Goal: Information Seeking & Learning: Learn about a topic

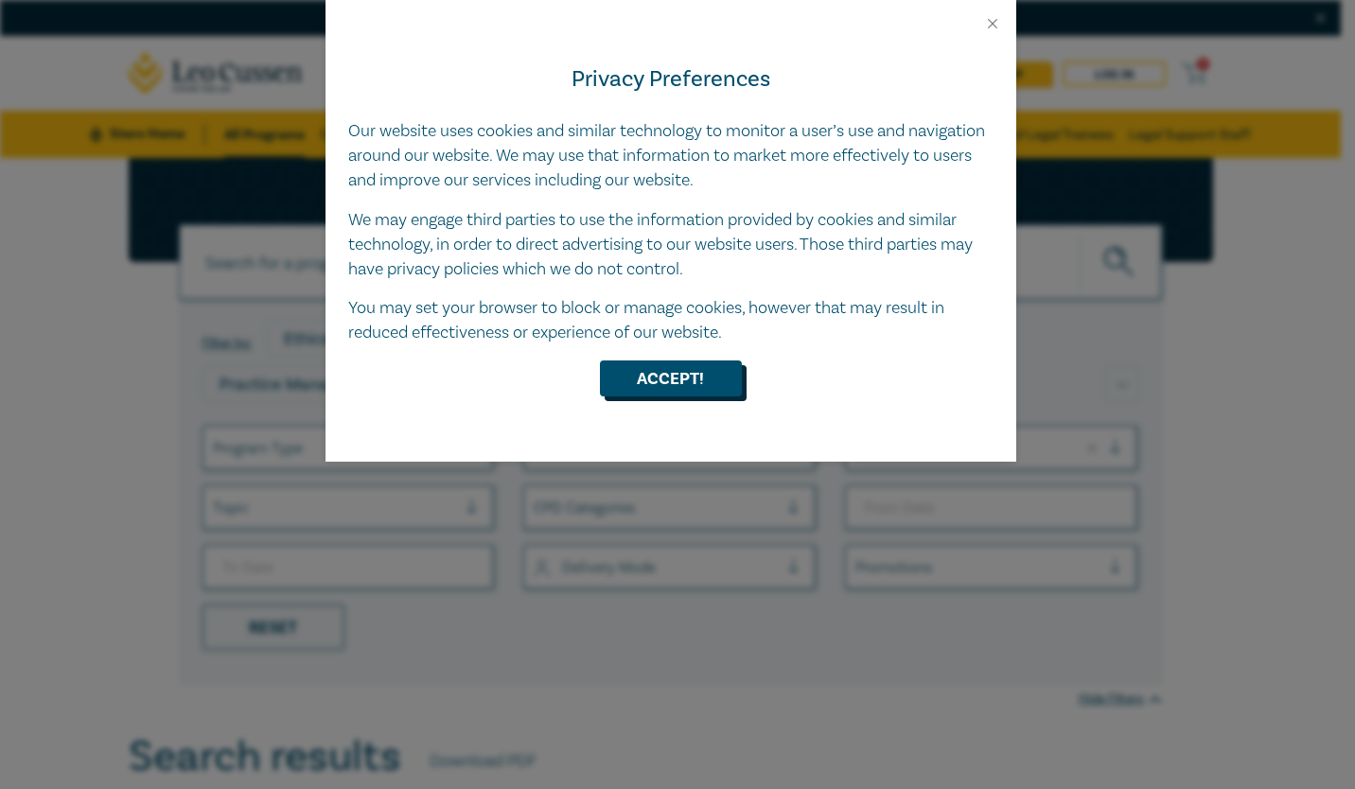
click at [642, 380] on button "Accept!" at bounding box center [671, 379] width 142 height 36
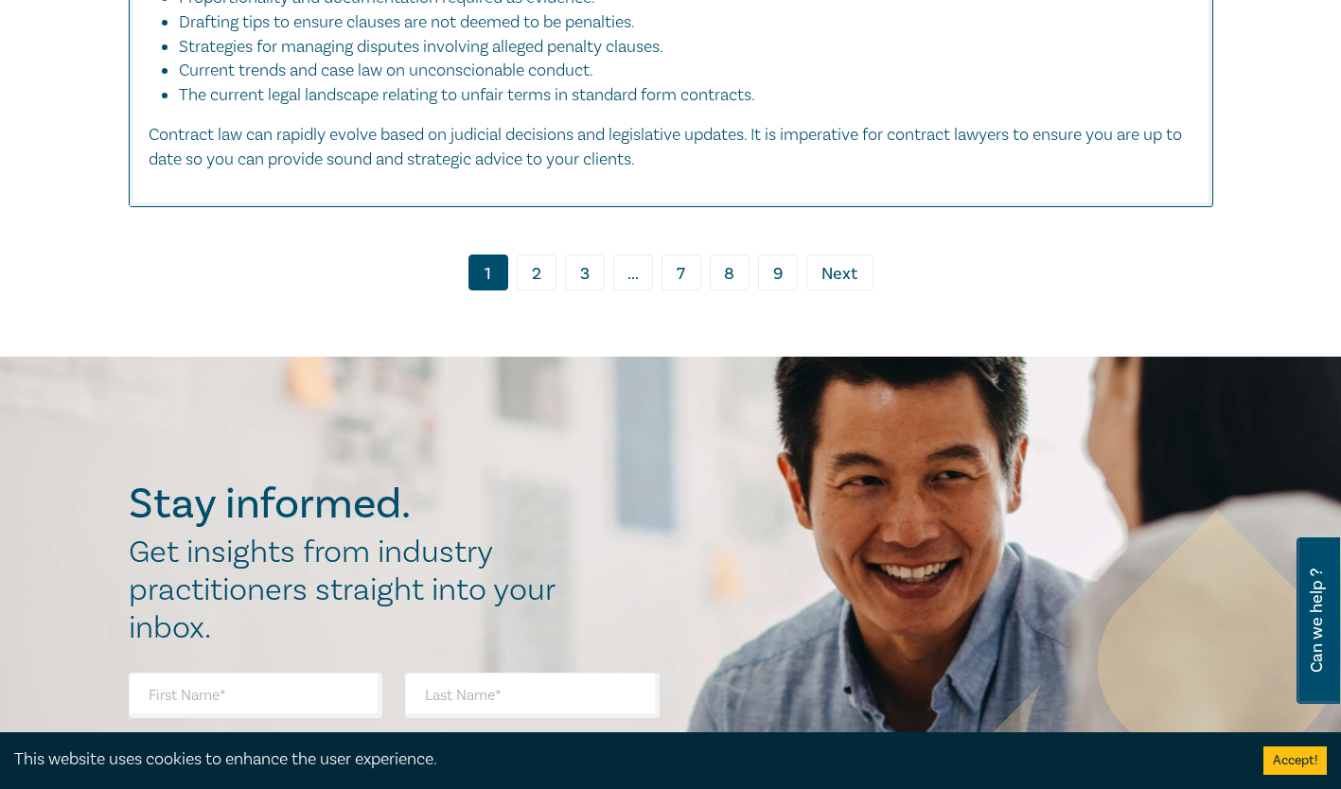
scroll to position [7328, 0]
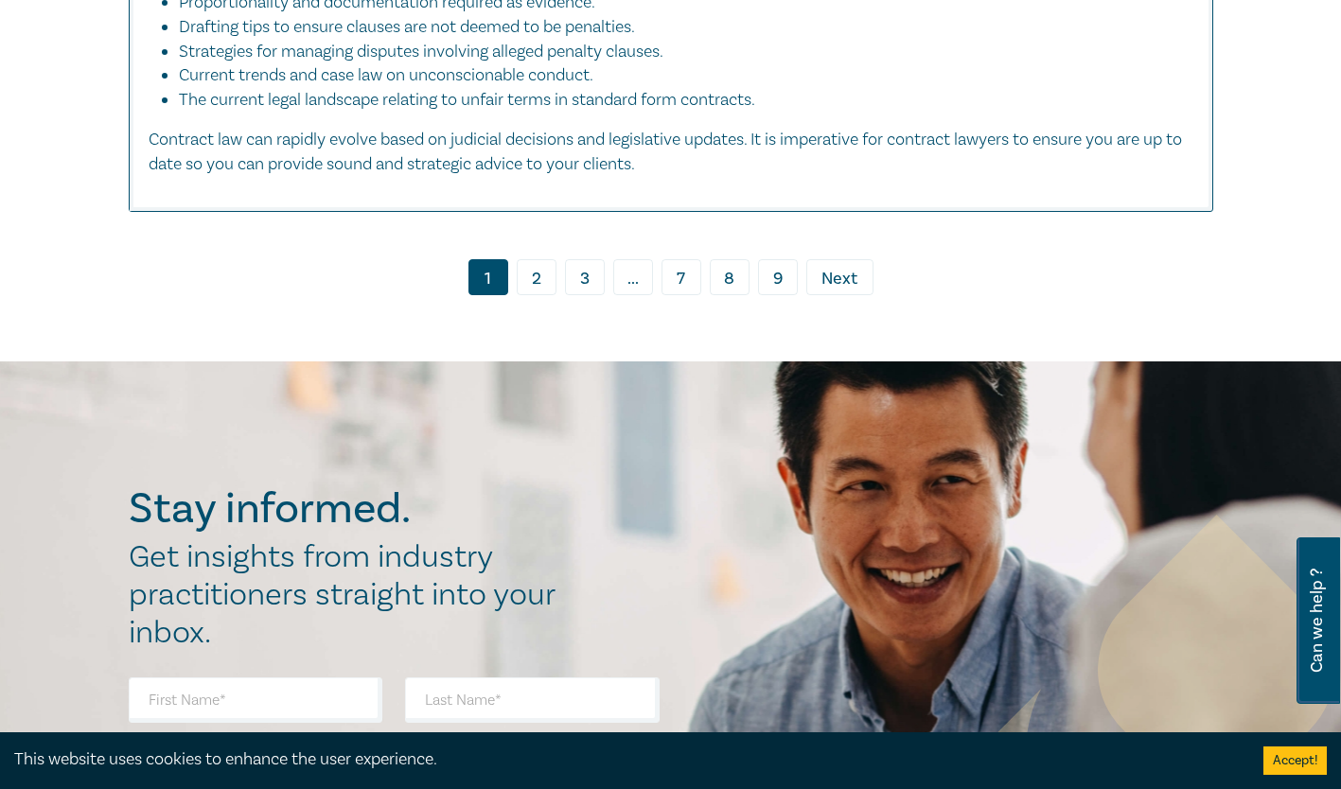
click at [535, 266] on link "2" at bounding box center [537, 277] width 40 height 36
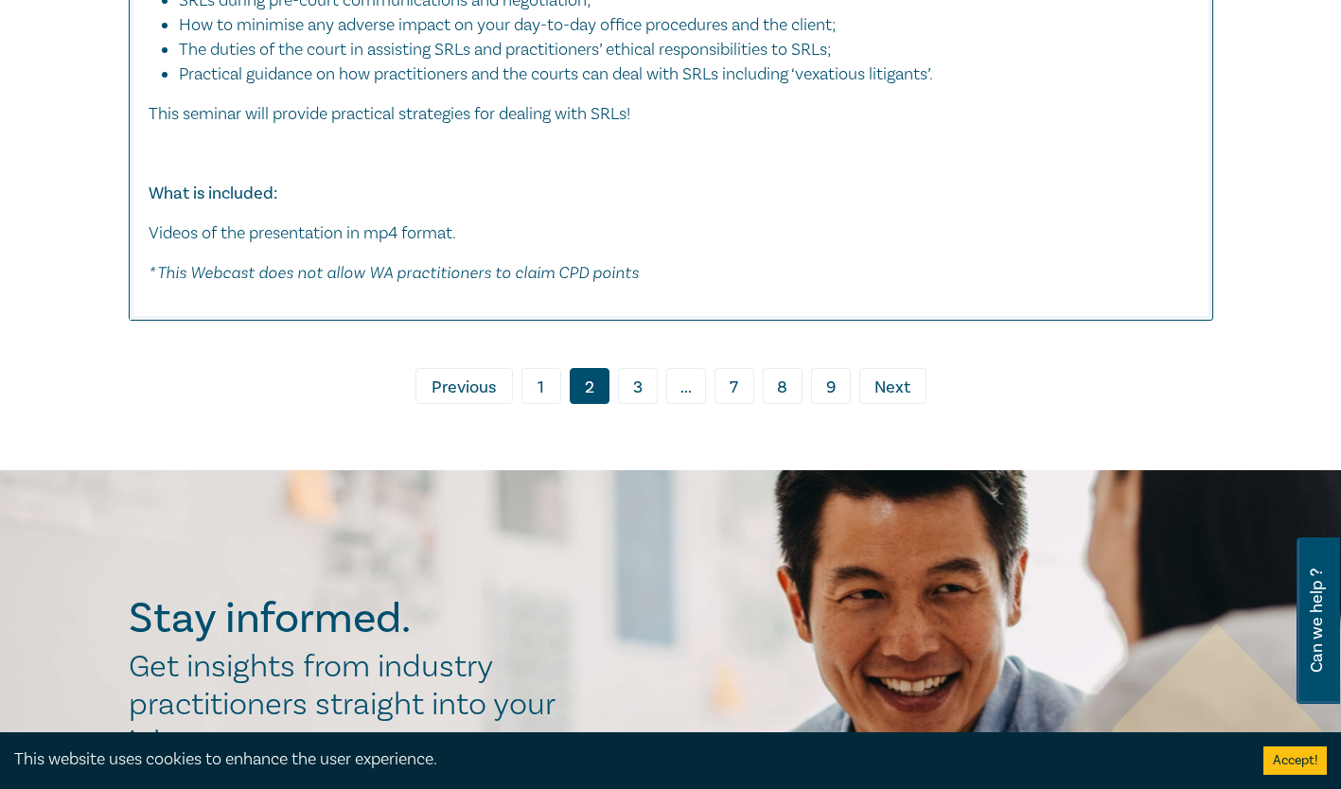
scroll to position [8881, 0]
click at [613, 405] on ul "‹ Previous 1 2 3 ... 7 8 9 › Next" at bounding box center [671, 387] width 1084 height 36
click at [619, 405] on link "3" at bounding box center [638, 387] width 40 height 36
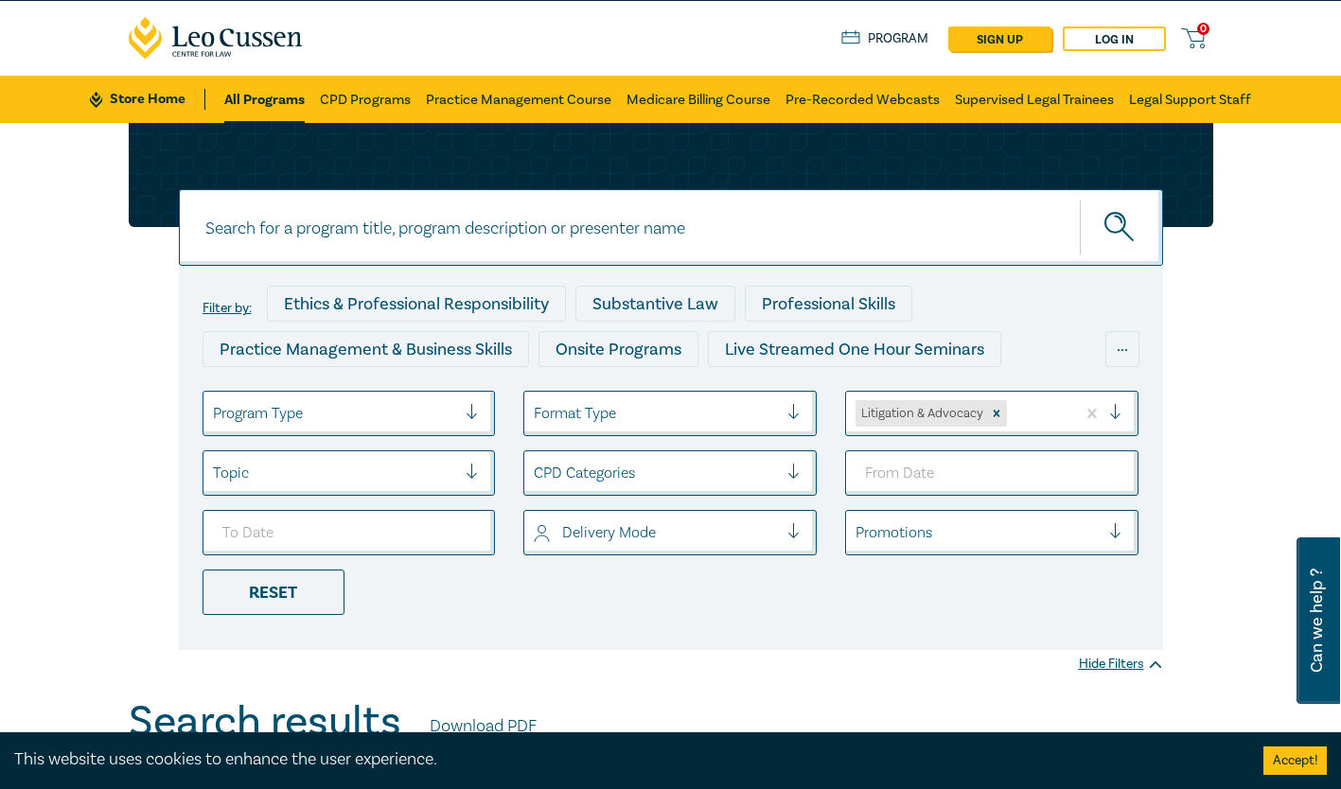
scroll to position [17, 0]
